Goal: Task Accomplishment & Management: Use online tool/utility

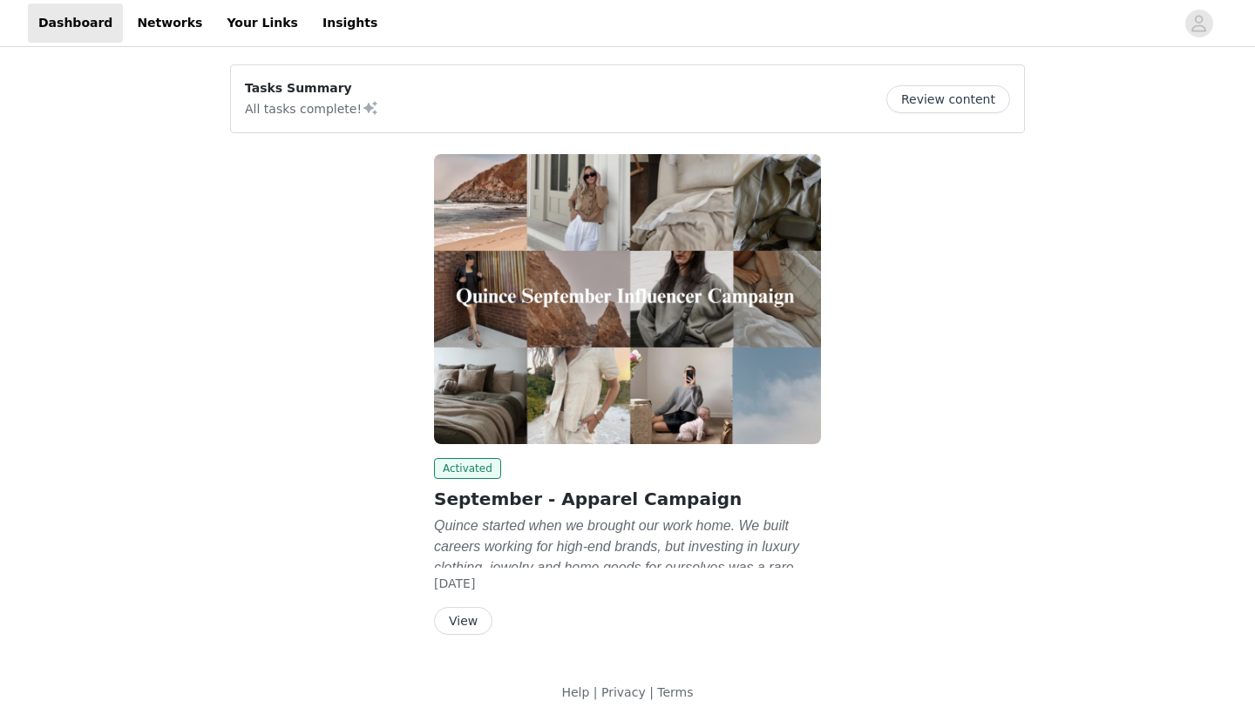
click at [455, 614] on button "View" at bounding box center [463, 621] width 58 height 28
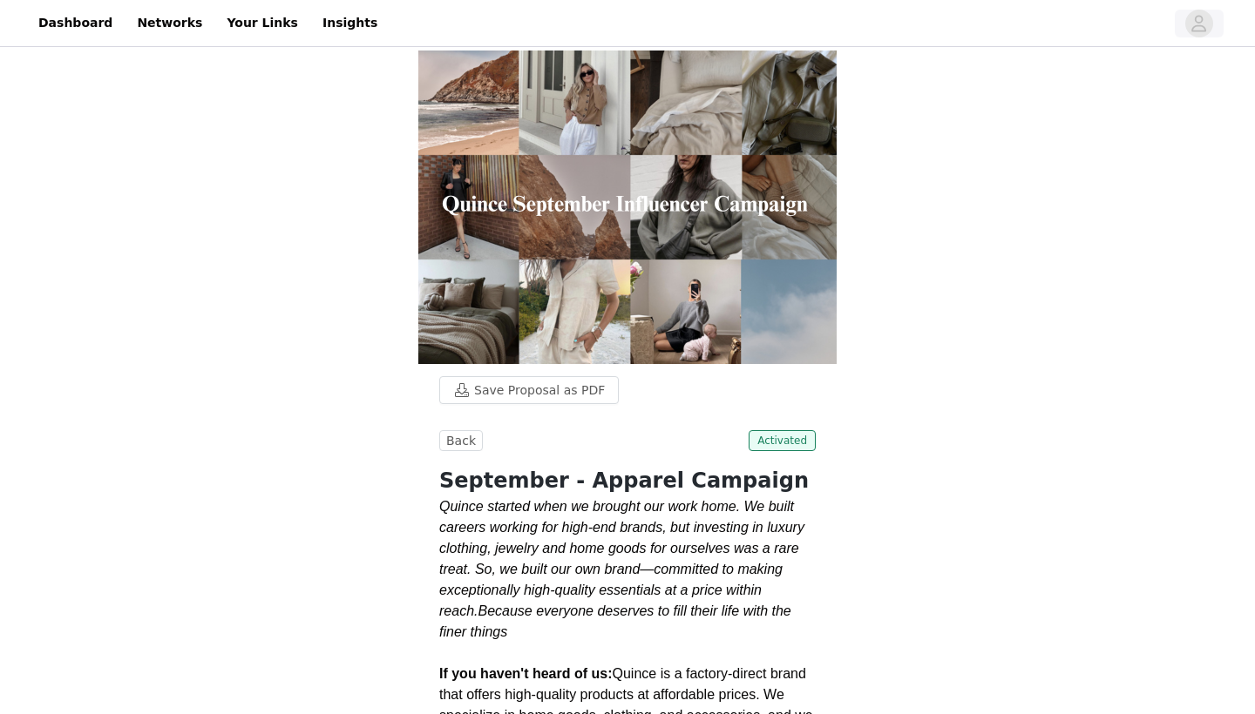
click at [1193, 34] on icon "avatar" at bounding box center [1198, 24] width 17 height 28
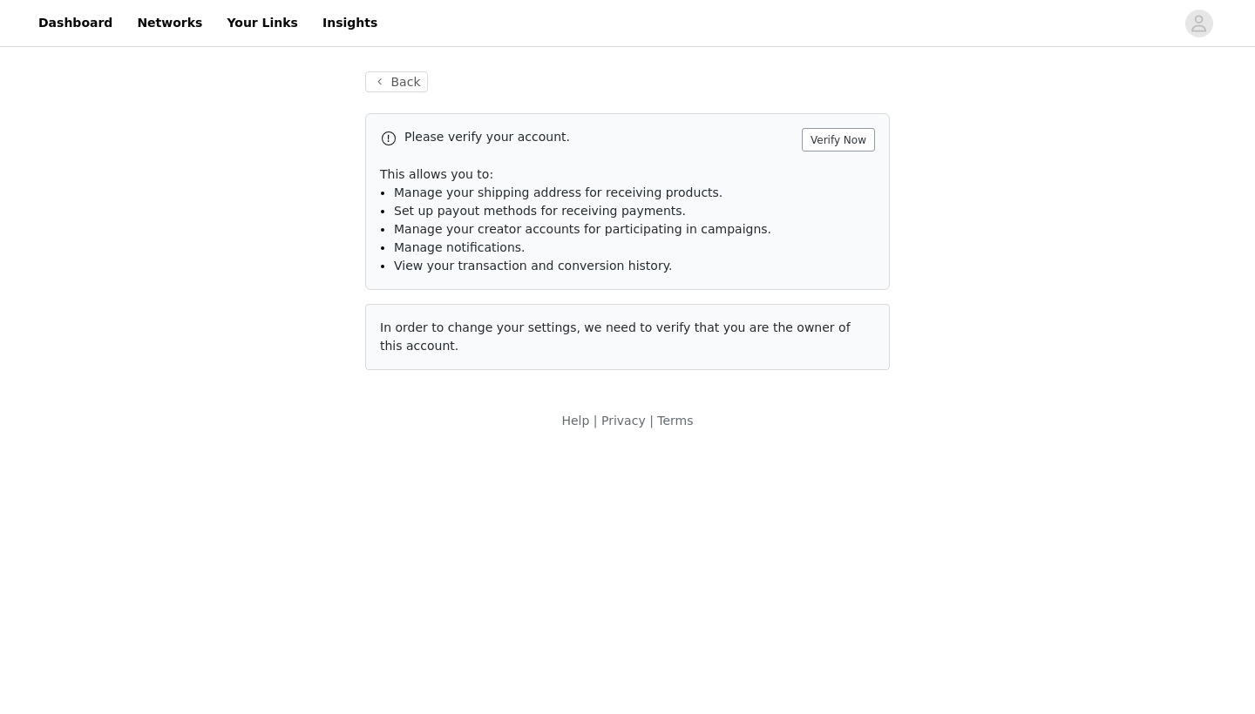
click at [870, 140] on button "Verify Now" at bounding box center [838, 140] width 73 height 24
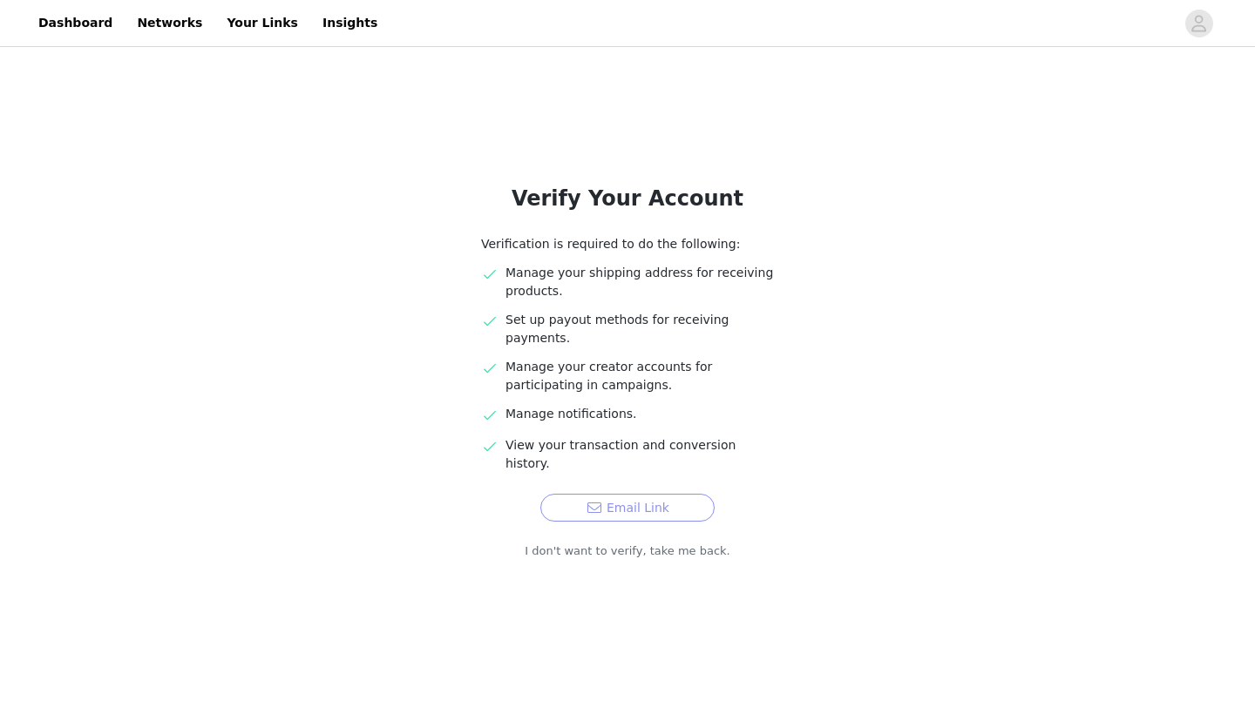
click at [592, 494] on button "Email Link" at bounding box center [627, 508] width 174 height 28
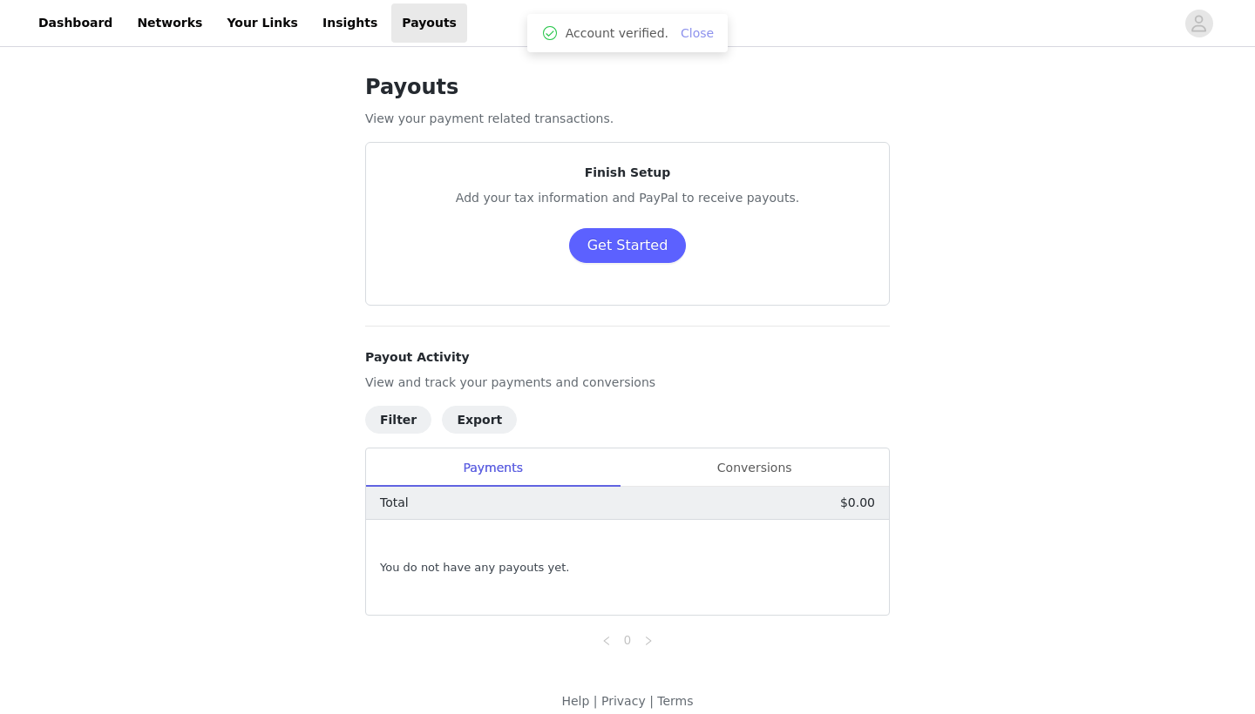
click at [685, 37] on link "Close" at bounding box center [696, 33] width 33 height 14
click at [35, 30] on link "Dashboard" at bounding box center [75, 22] width 95 height 39
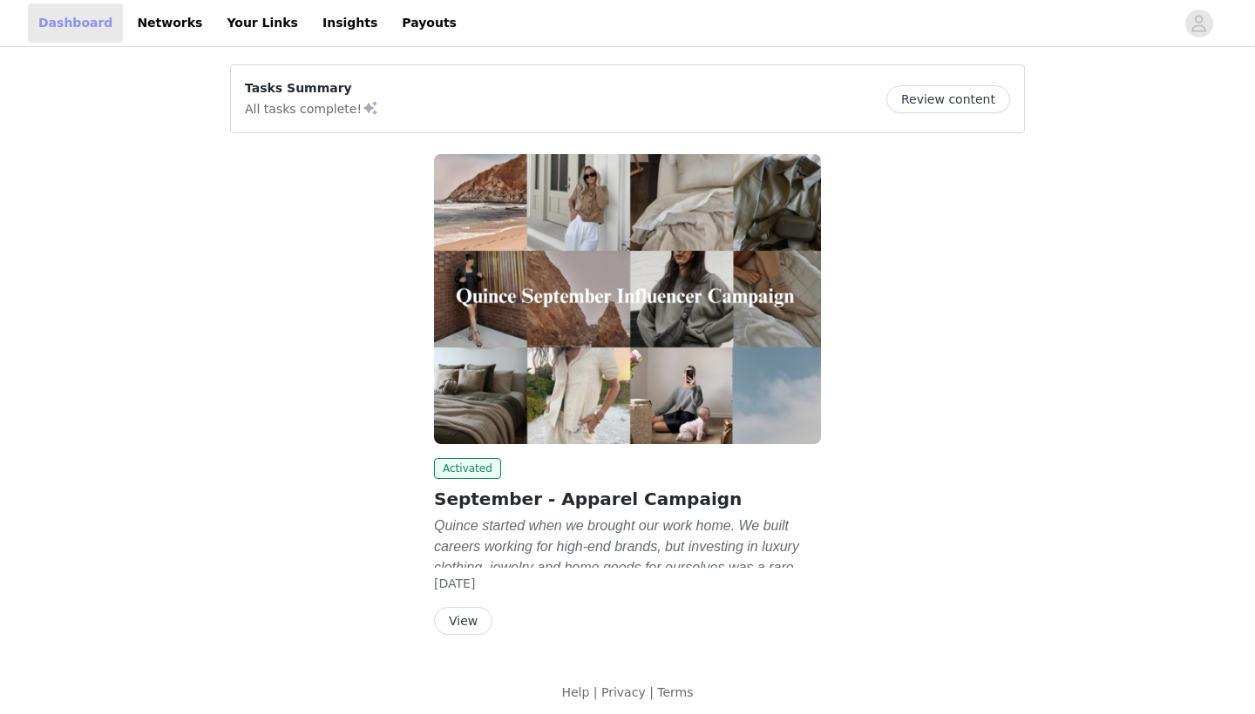
click at [44, 31] on link "Dashboard" at bounding box center [75, 22] width 95 height 39
click at [453, 639] on div "Activated September - Apparel Campaign Quince started when we brought our work …" at bounding box center [627, 398] width 408 height 509
click at [453, 626] on button "View" at bounding box center [463, 621] width 58 height 28
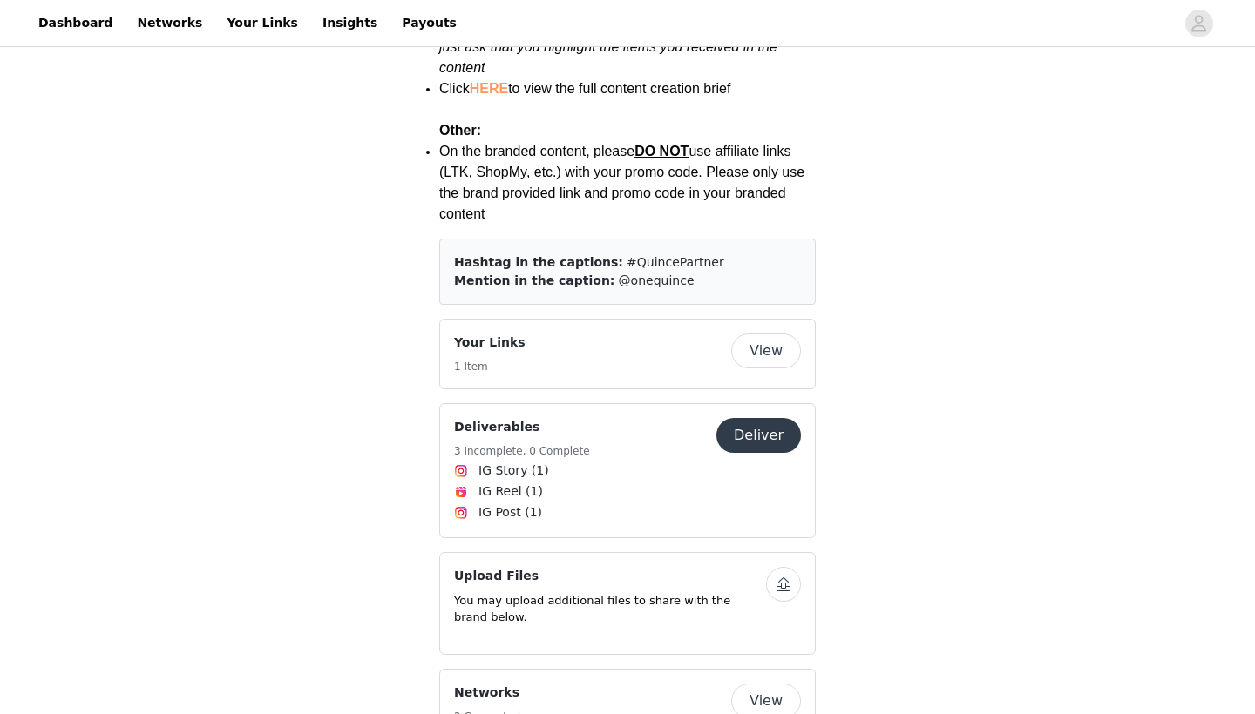
scroll to position [2600, 0]
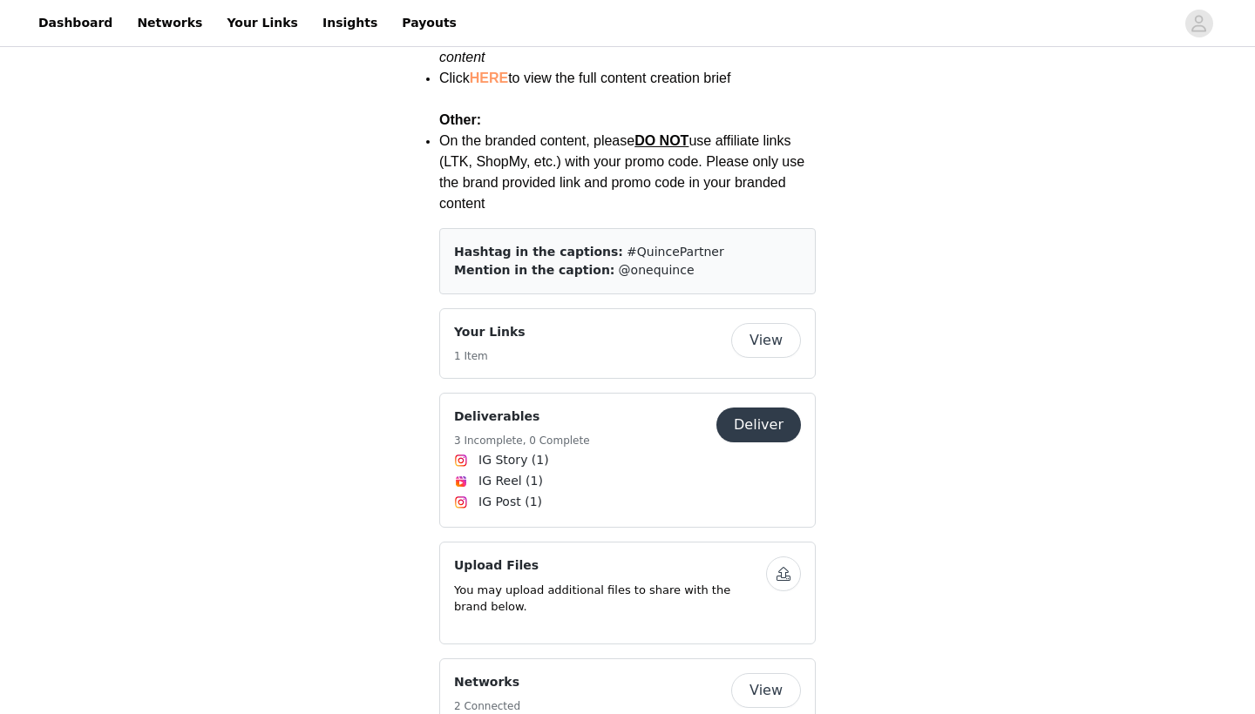
click at [756, 408] on button "Deliver" at bounding box center [758, 425] width 85 height 35
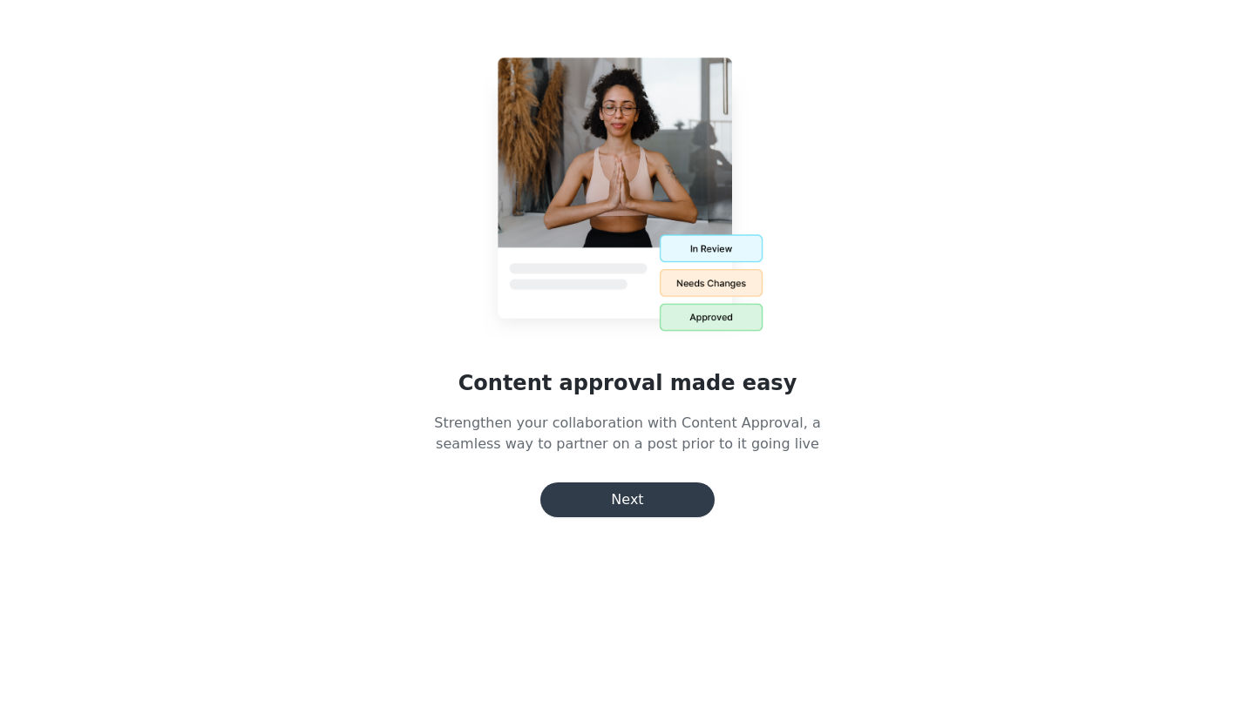
scroll to position [898, 0]
click at [609, 500] on button "Next" at bounding box center [627, 500] width 174 height 35
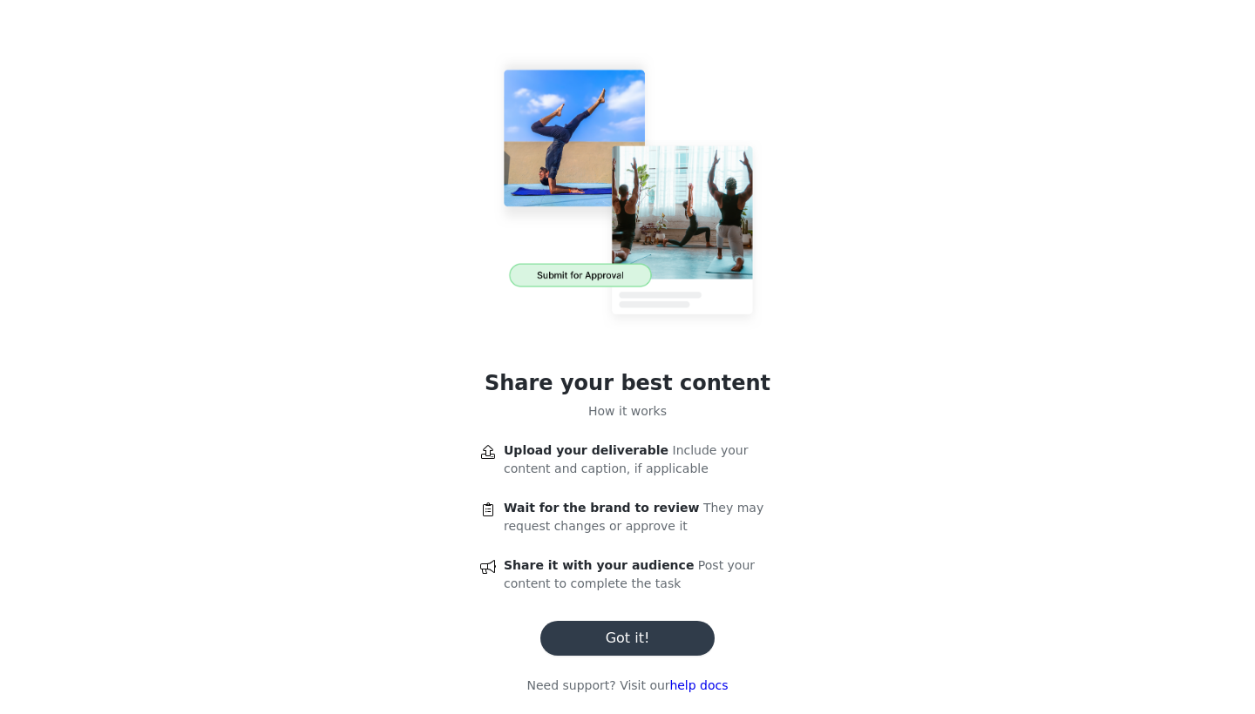
click at [603, 636] on button "Got it!" at bounding box center [627, 638] width 174 height 35
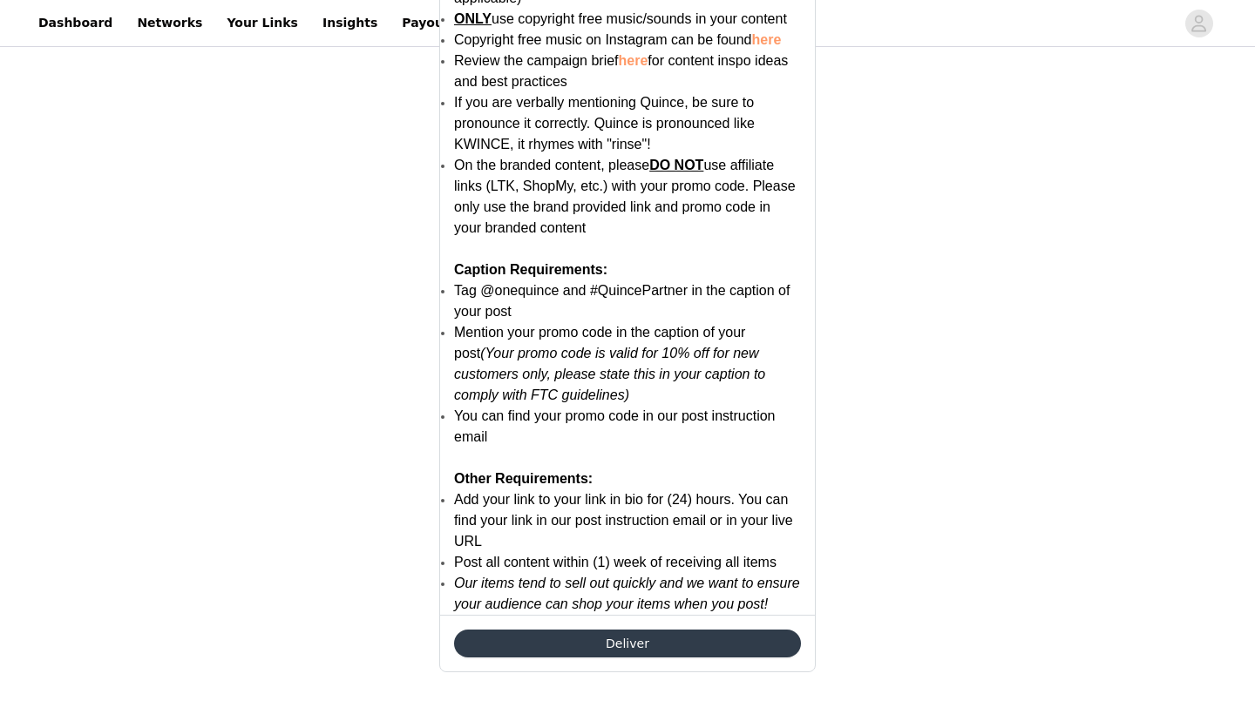
scroll to position [3461, 0]
click at [573, 638] on button "Deliver" at bounding box center [627, 644] width 347 height 28
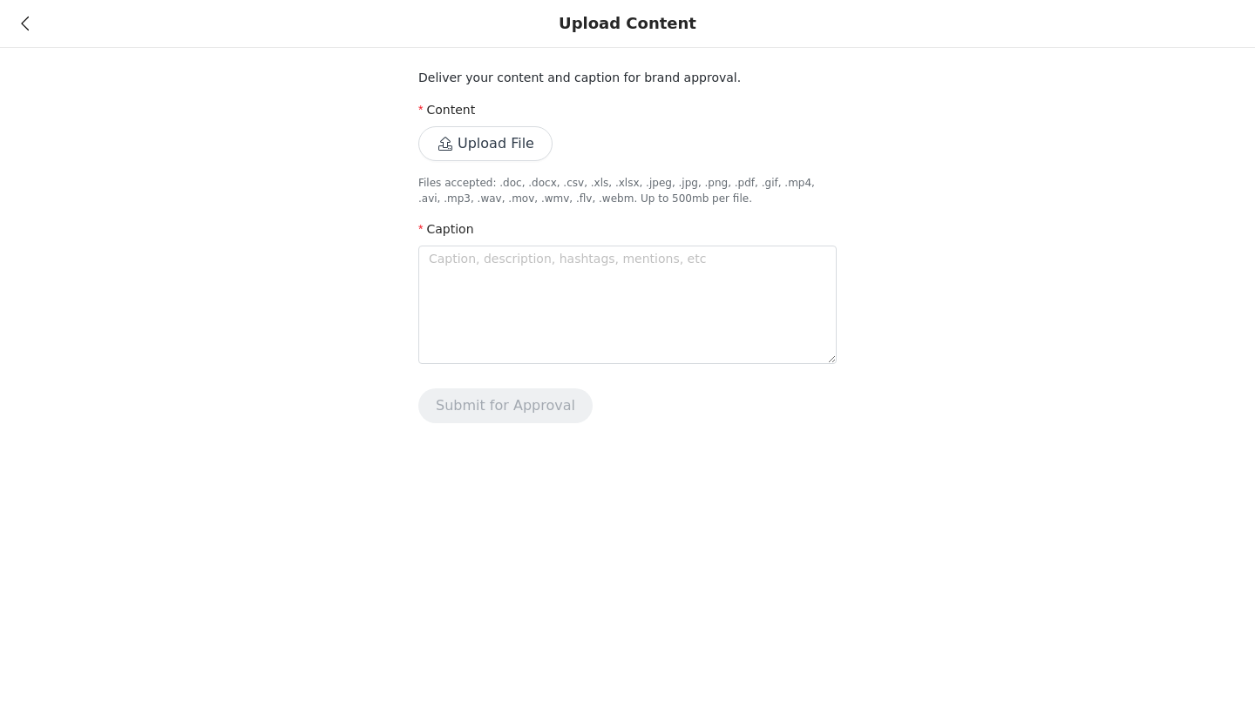
click at [24, 22] on icon at bounding box center [25, 23] width 8 height 12
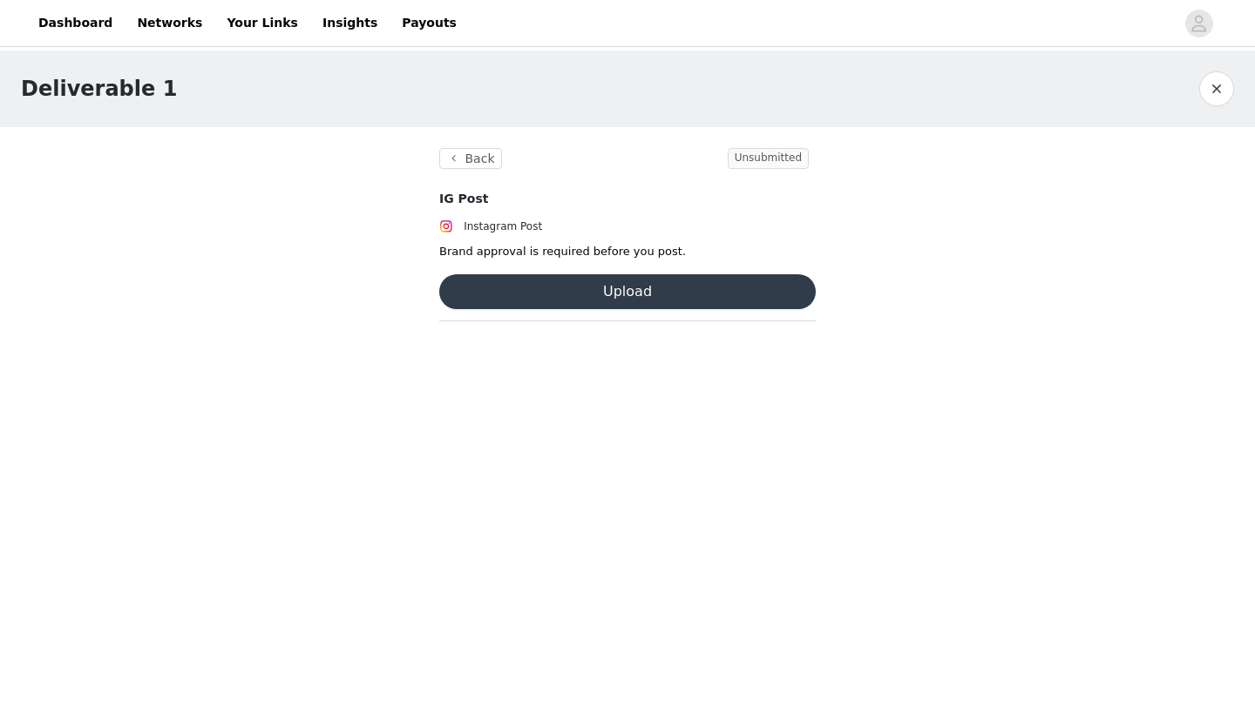
click at [1221, 90] on button "button" at bounding box center [1216, 88] width 35 height 35
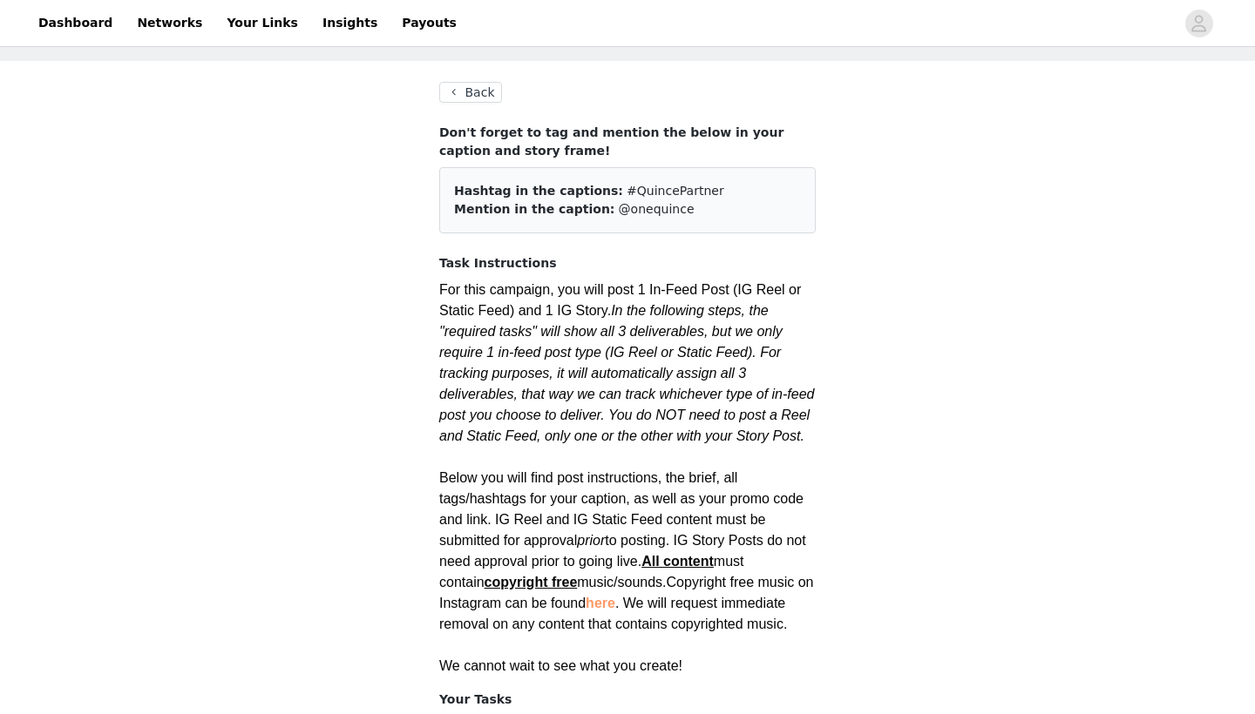
scroll to position [66, 0]
click at [457, 87] on button "Back" at bounding box center [470, 92] width 63 height 21
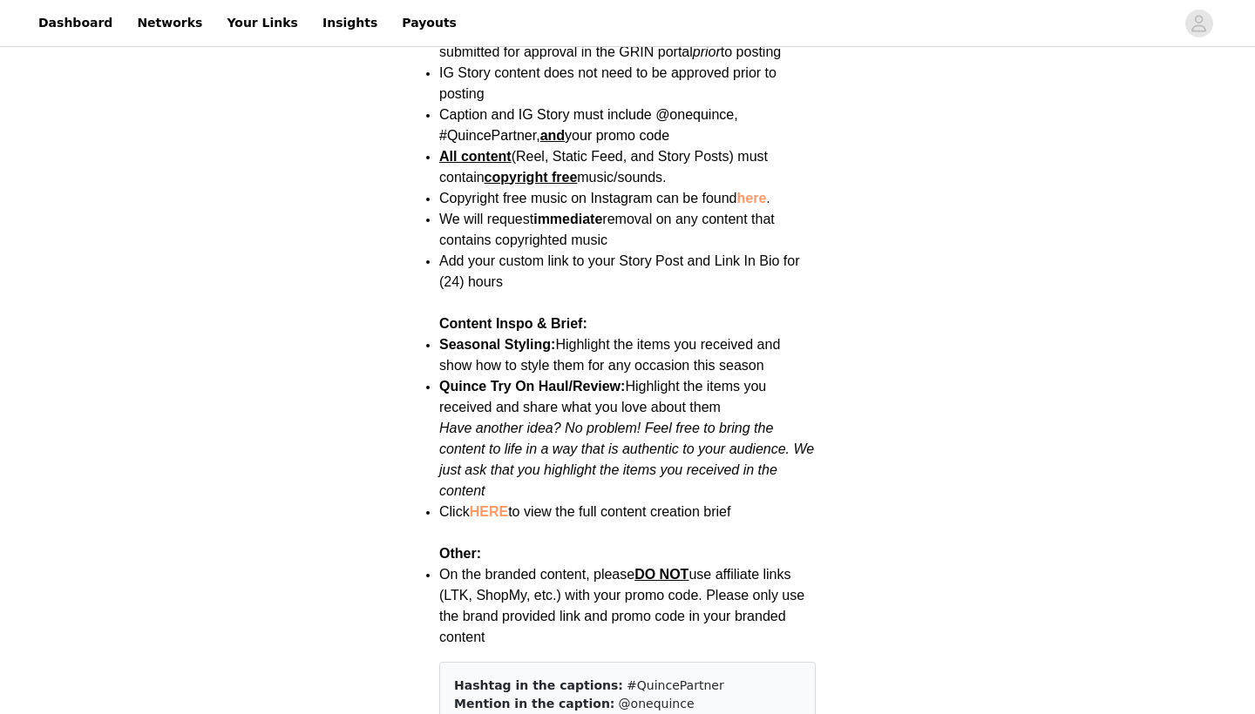
scroll to position [2177, 0]
